Goal: Use online tool/utility

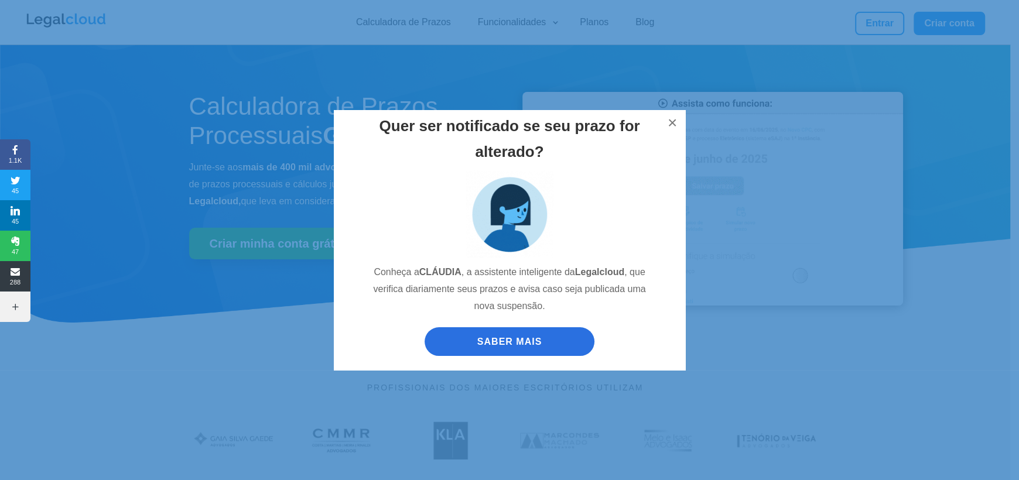
drag, startPoint x: 162, startPoint y: 356, endPoint x: 349, endPoint y: 341, distance: 188.1
drag, startPoint x: 349, startPoint y: 341, endPoint x: 675, endPoint y: 119, distance: 393.8
click at [680, 119] on button "×" at bounding box center [673, 123] width 26 height 26
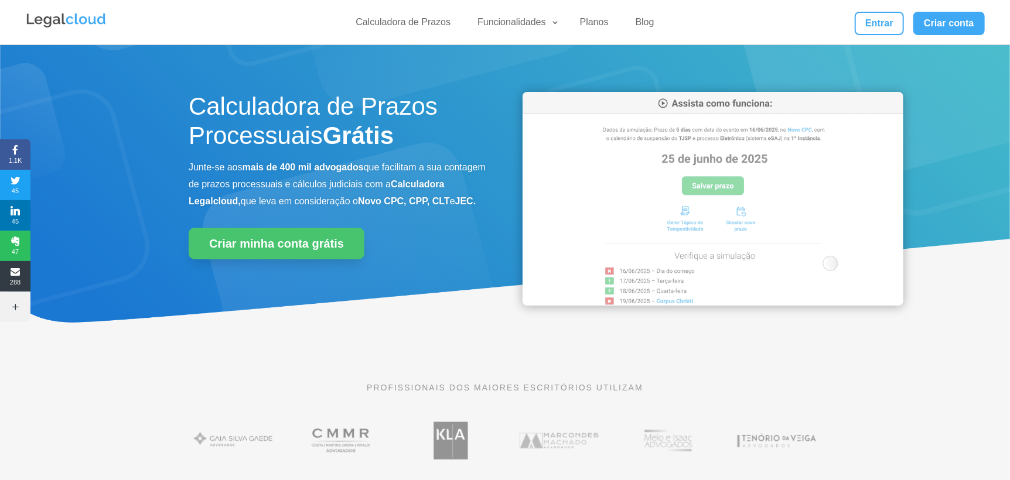
click at [506, 176] on div "Calculadora de Prazos Processuais Grátis Junte-se aos mais de 400 mil advogados…" at bounding box center [505, 201] width 633 height 251
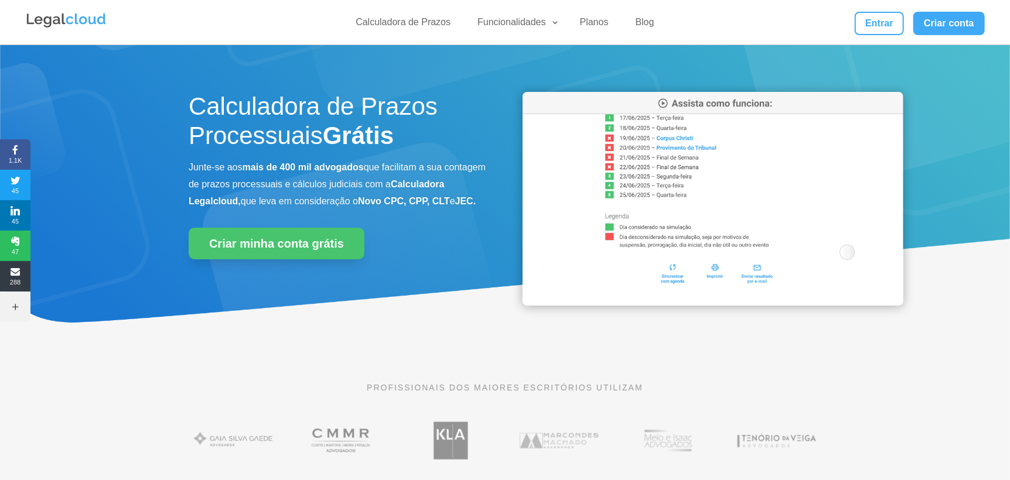
click at [583, 163] on img at bounding box center [713, 199] width 381 height 214
click at [597, 203] on img at bounding box center [713, 199] width 381 height 214
